Goal: Navigation & Orientation: Understand site structure

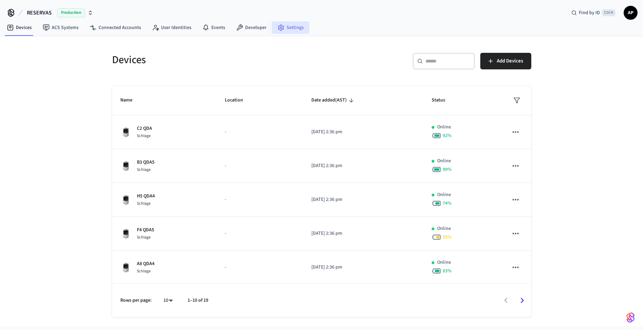
click at [284, 29] on link "Settings" at bounding box center [290, 27] width 37 height 12
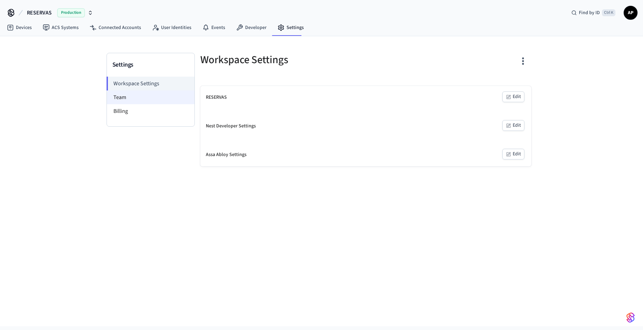
click at [116, 99] on li "Team" at bounding box center [151, 97] width 88 height 14
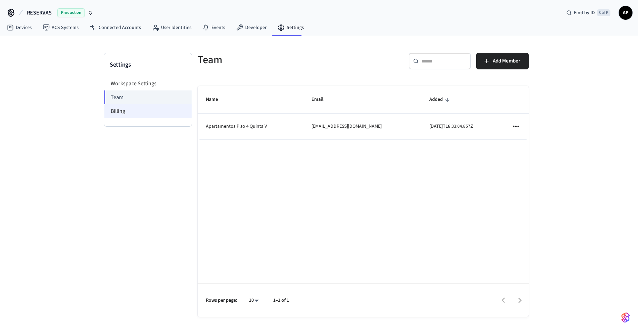
click at [119, 117] on li "Billing" at bounding box center [148, 111] width 88 height 14
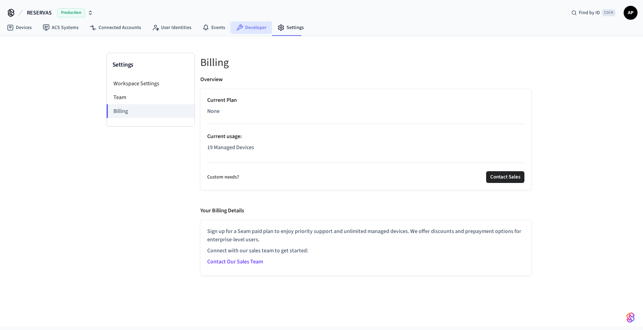
click at [260, 29] on link "Developer" at bounding box center [251, 27] width 41 height 12
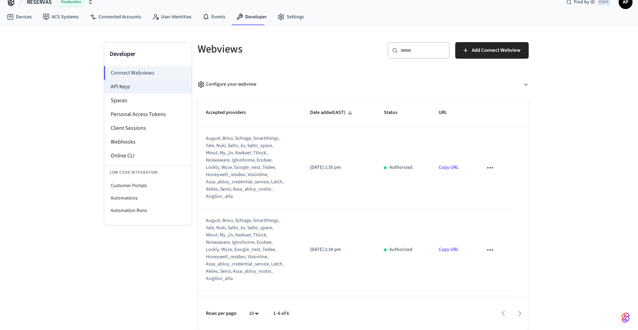
click at [124, 89] on li "API Keys" at bounding box center [148, 87] width 88 height 14
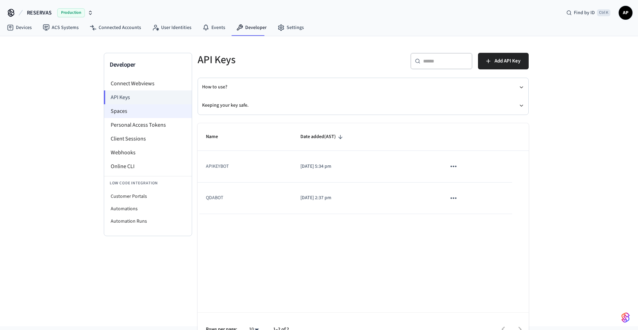
click at [126, 103] on li "API Keys" at bounding box center [148, 97] width 88 height 14
click at [129, 111] on li "Spaces" at bounding box center [148, 111] width 88 height 14
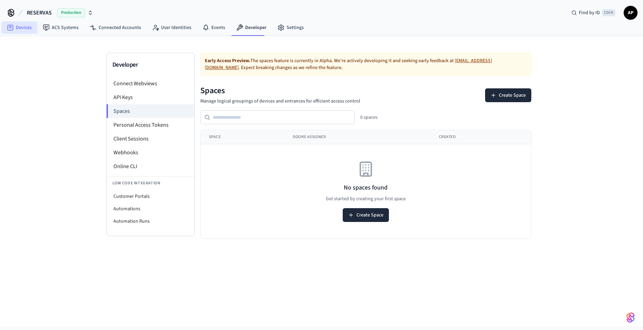
click at [19, 28] on link "Devices" at bounding box center [19, 27] width 36 height 12
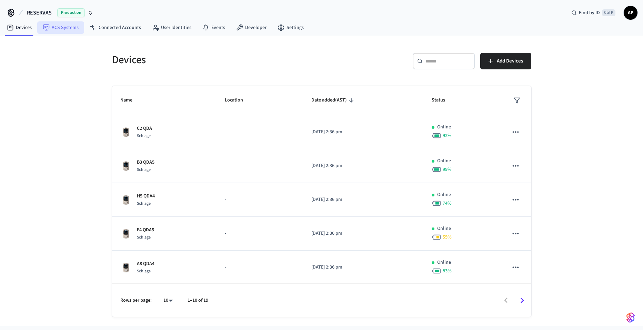
click at [65, 33] on link "ACS Systems" at bounding box center [60, 27] width 47 height 12
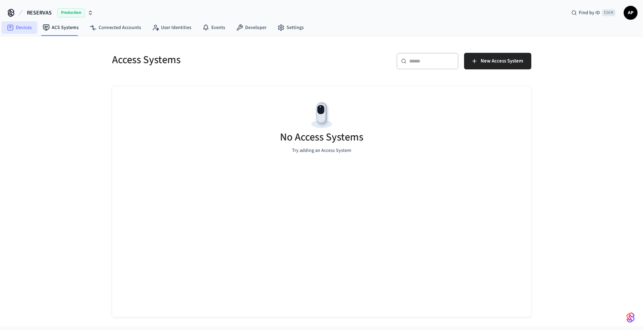
click at [29, 30] on link "Devices" at bounding box center [19, 27] width 36 height 12
